Goal: Task Accomplishment & Management: Complete application form

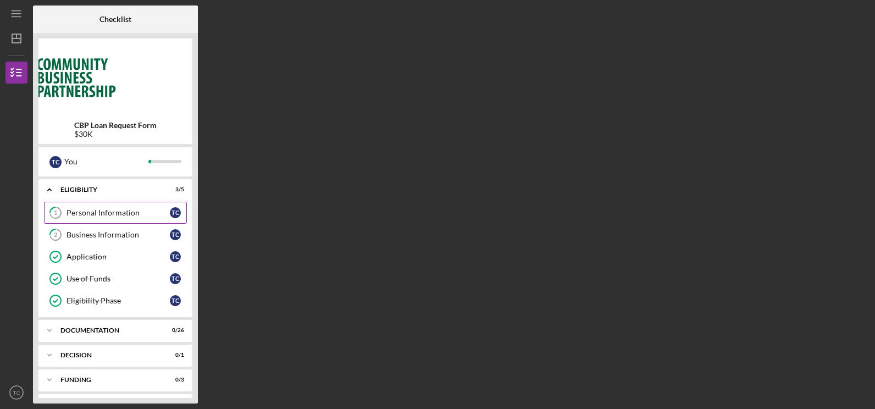
click at [121, 211] on div "Personal Information" at bounding box center [118, 212] width 103 height 9
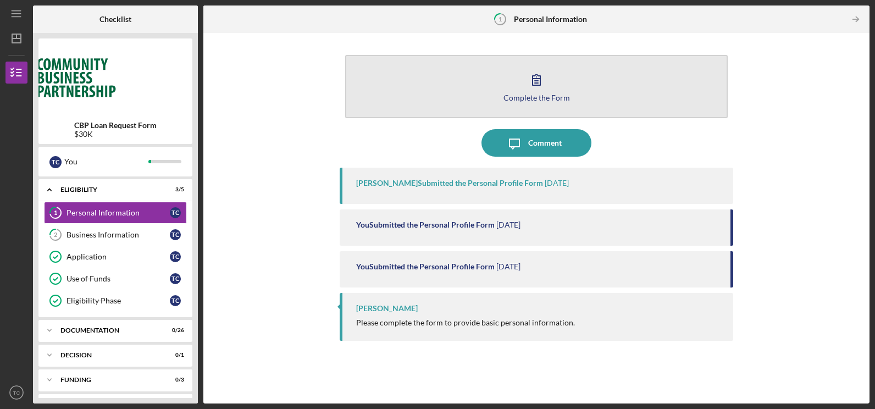
click at [539, 98] on div "Complete the Form" at bounding box center [536, 97] width 67 height 8
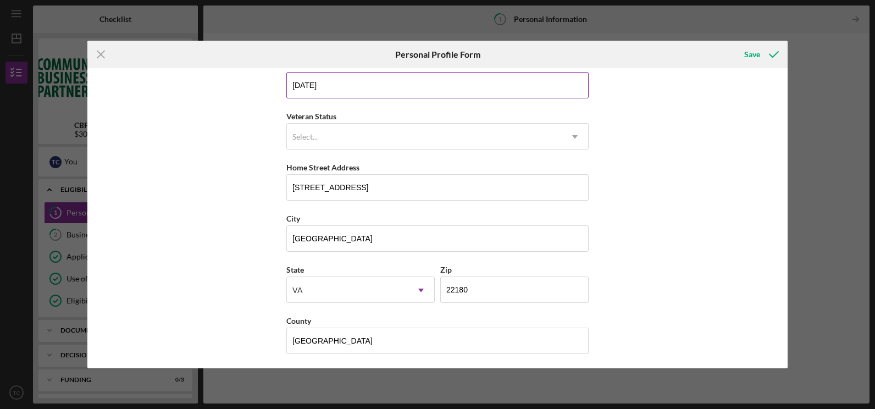
scroll to position [120, 0]
click at [97, 51] on icon "Icon/Menu Close" at bounding box center [100, 54] width 27 height 27
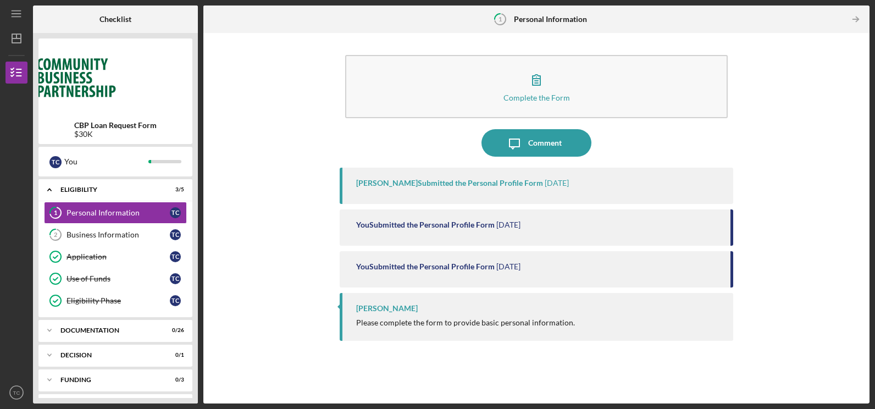
click at [101, 52] on img at bounding box center [115, 77] width 154 height 66
click at [99, 54] on img at bounding box center [115, 77] width 154 height 66
click at [102, 56] on img at bounding box center [115, 77] width 154 height 66
click at [105, 237] on div "Business Information" at bounding box center [118, 234] width 103 height 9
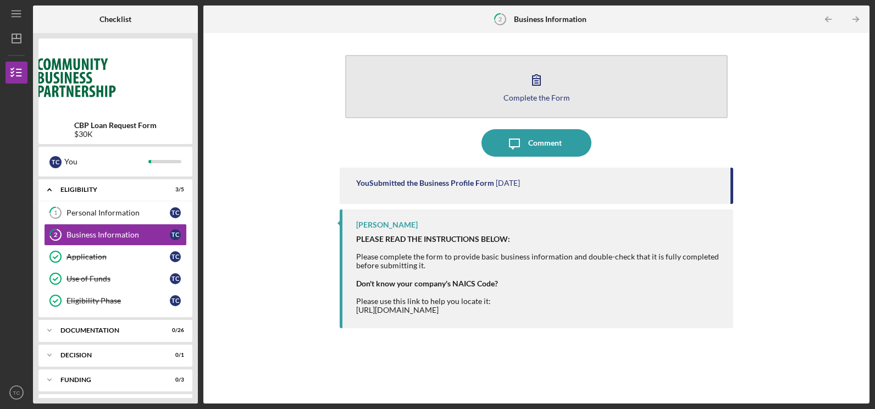
click at [547, 92] on icon "button" at bounding box center [536, 79] width 27 height 27
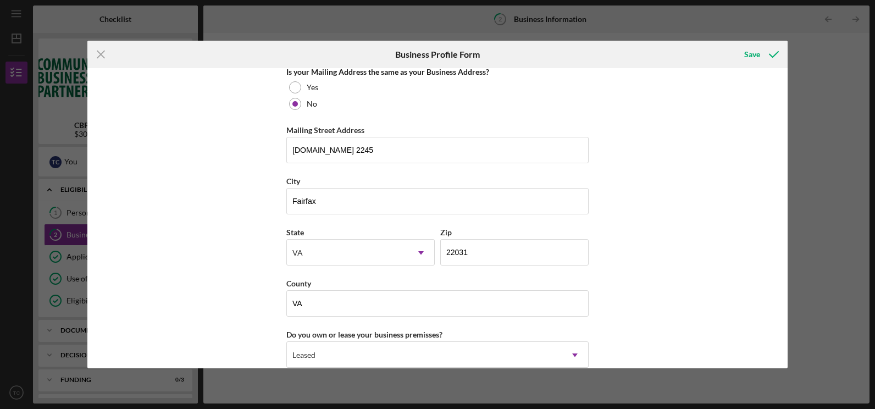
scroll to position [863, 0]
click at [99, 55] on icon "Icon/Menu Close" at bounding box center [100, 54] width 27 height 27
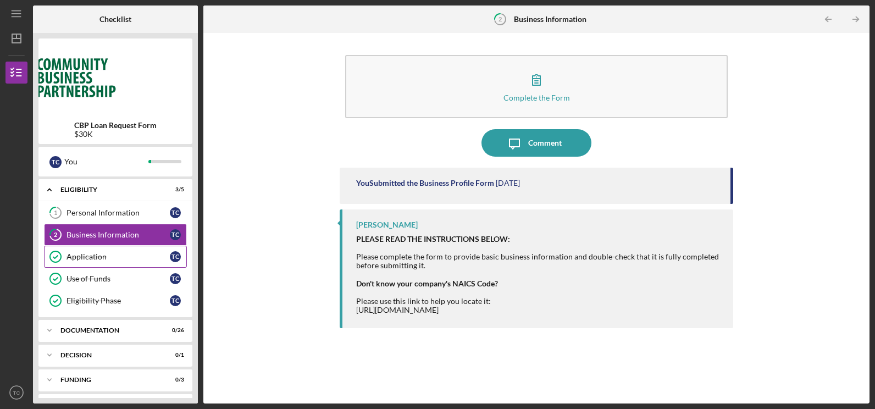
click at [94, 252] on div "Application" at bounding box center [118, 256] width 103 height 9
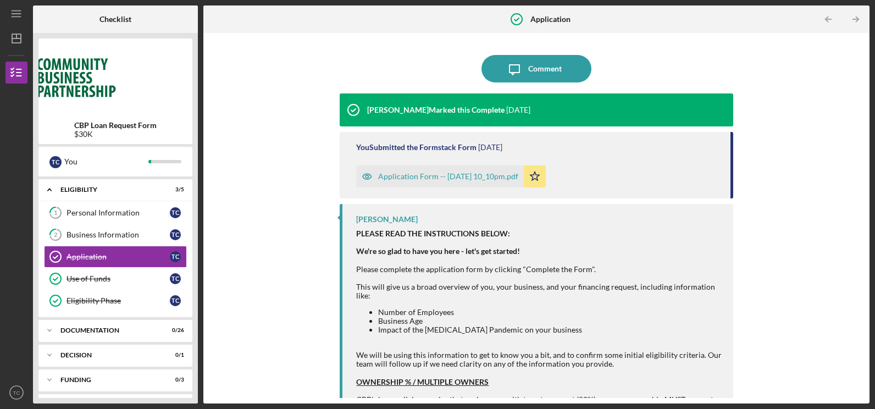
click at [465, 176] on div "Application Form -- [DATE] 10_10pm.pdf" at bounding box center [448, 176] width 140 height 9
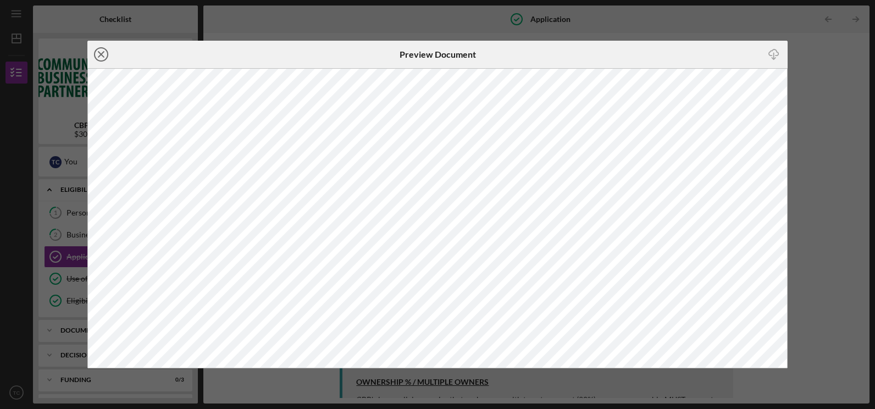
click at [101, 53] on line at bounding box center [100, 54] width 5 height 5
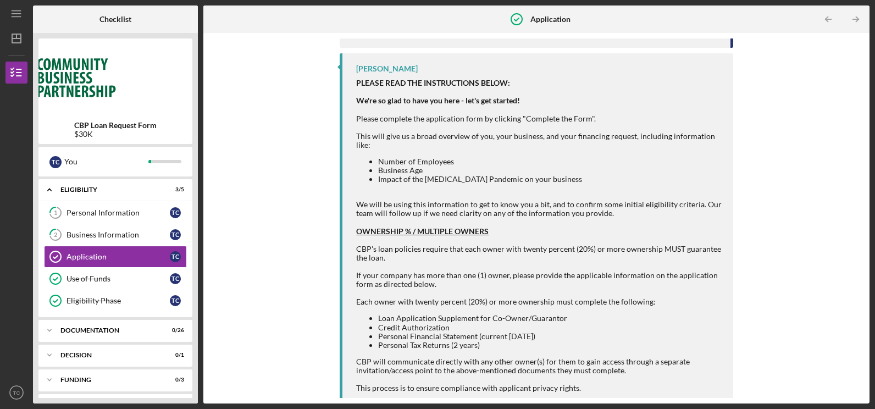
scroll to position [165, 0]
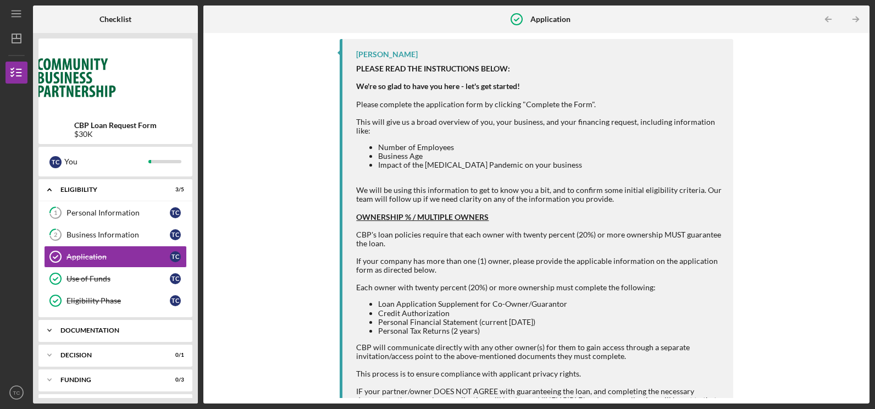
click at [98, 325] on div "Icon/Expander Documentation 0 / 26" at bounding box center [115, 330] width 154 height 22
click at [87, 350] on div "Identification" at bounding box center [118, 353] width 103 height 9
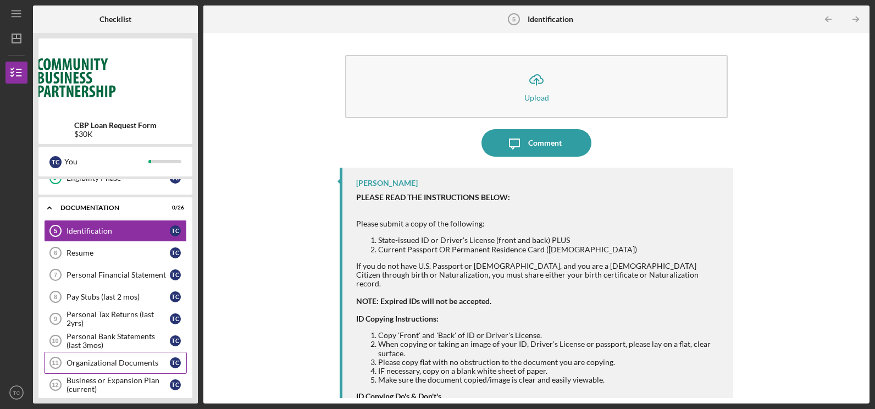
scroll to position [107, 0]
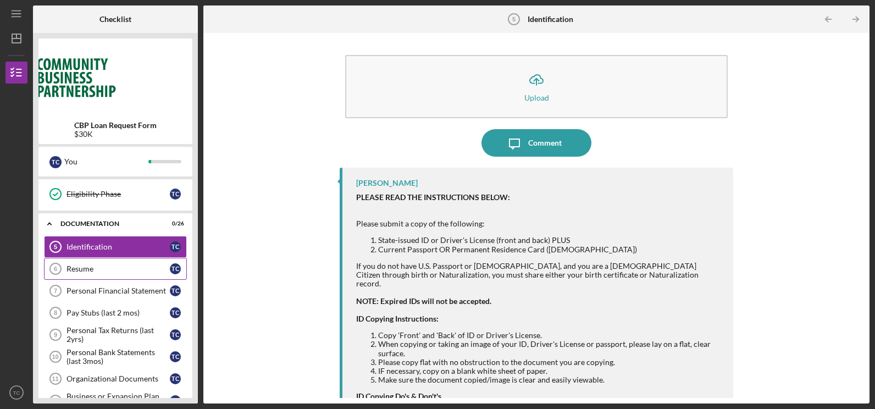
click at [95, 272] on div "Resume" at bounding box center [118, 268] width 103 height 9
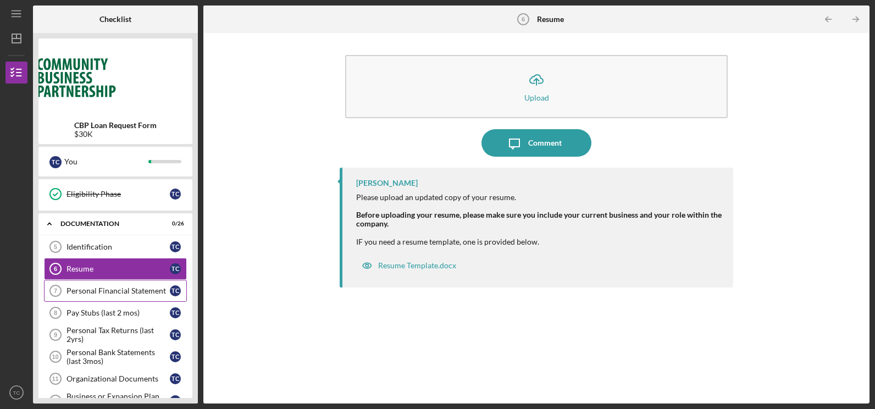
click at [87, 292] on div "Personal Financial Statement" at bounding box center [118, 290] width 103 height 9
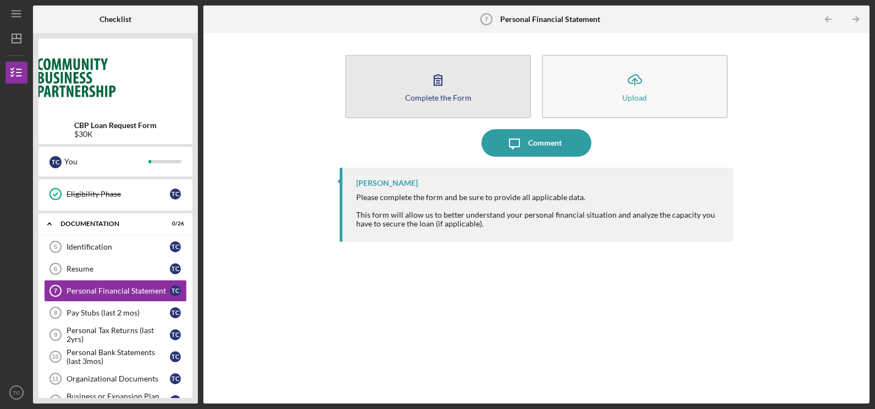
click at [451, 92] on button "Complete the Form Form" at bounding box center [438, 86] width 186 height 63
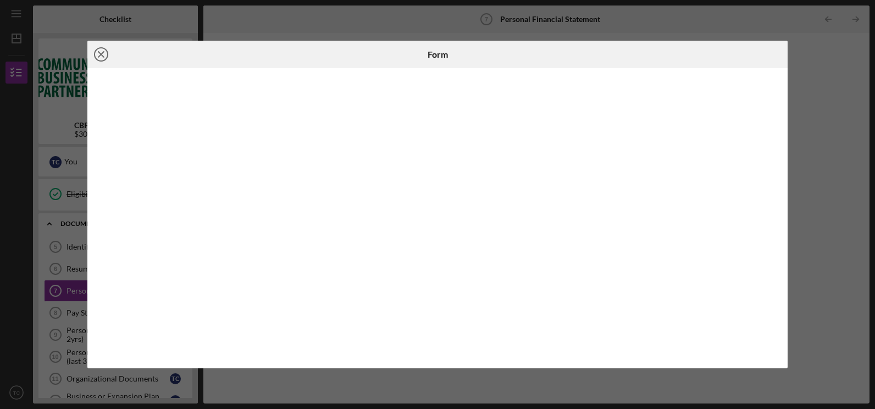
click at [99, 56] on icon "Icon/Close" at bounding box center [100, 54] width 27 height 27
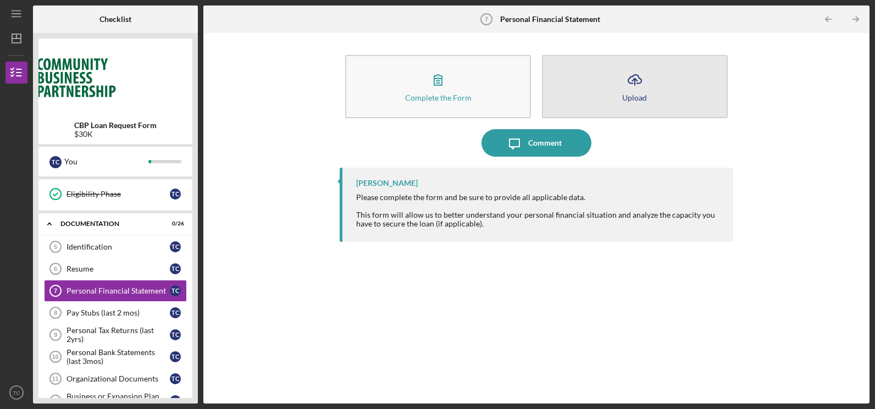
click at [643, 99] on div "Upload" at bounding box center [634, 97] width 25 height 8
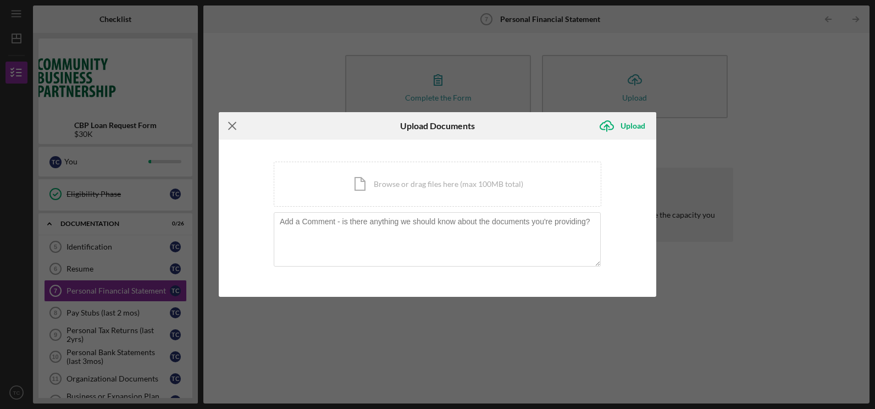
click at [234, 126] on icon "Icon/Menu Close" at bounding box center [232, 125] width 27 height 27
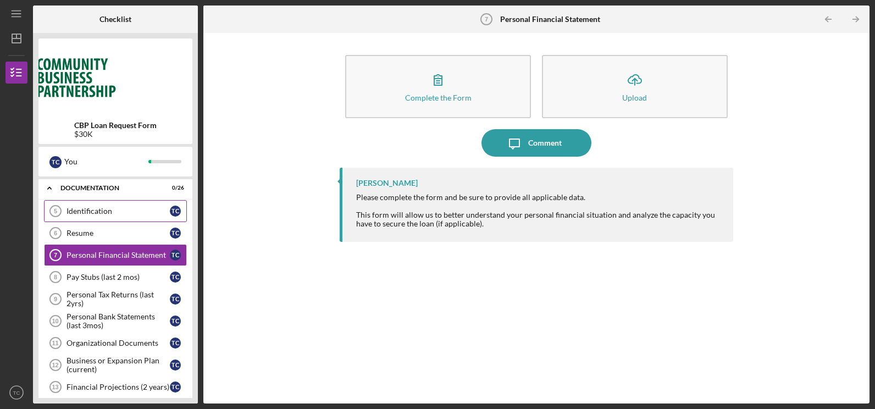
scroll to position [162, 0]
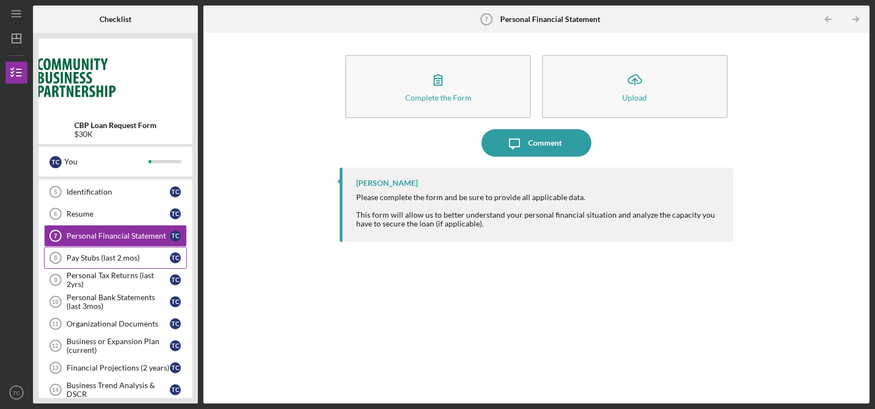
click at [110, 259] on div "Pay Stubs (last 2 mos)" at bounding box center [118, 257] width 103 height 9
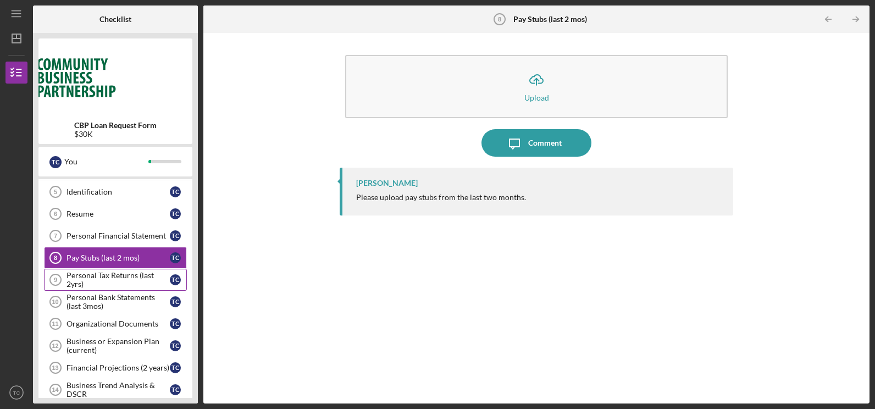
click at [121, 276] on div "Personal Tax Returns (last 2yrs)" at bounding box center [118, 280] width 103 height 18
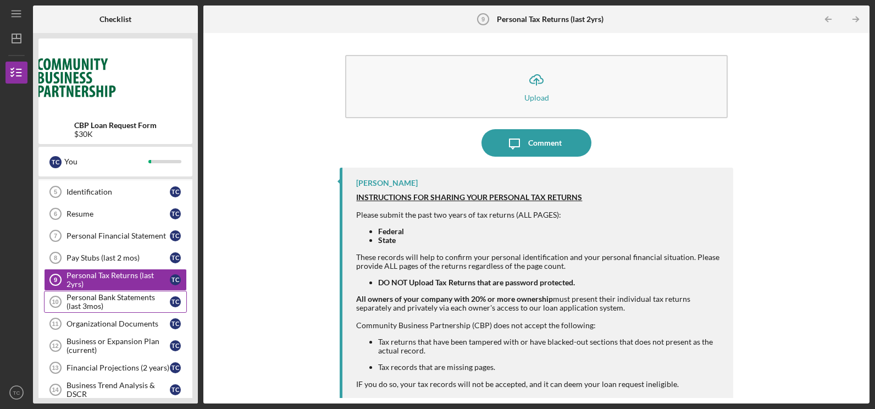
click at [100, 299] on div "Personal Bank Statements (last 3mos)" at bounding box center [118, 302] width 103 height 18
